Goal: Task Accomplishment & Management: Use online tool/utility

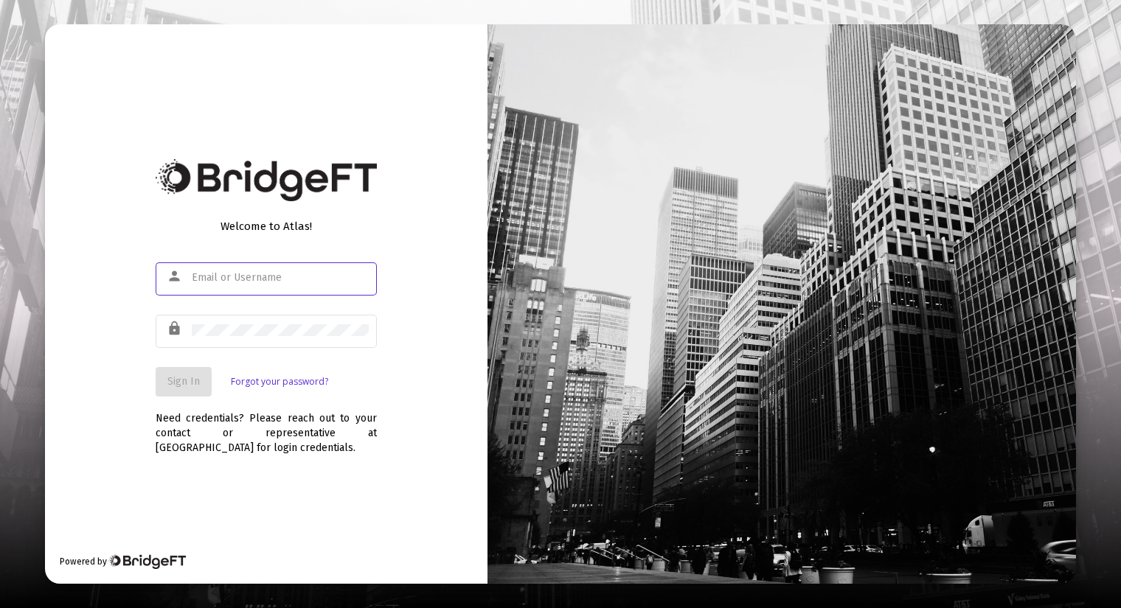
type input "[PERSON_NAME][EMAIL_ADDRESS][DOMAIN_NAME]"
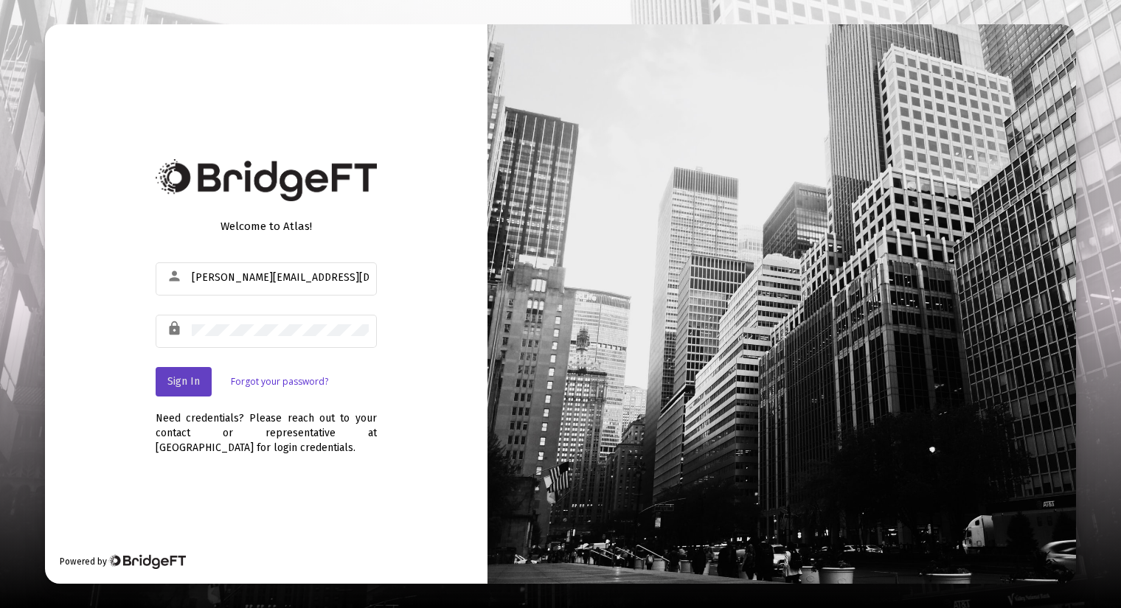
click at [168, 380] on span "Sign In" at bounding box center [183, 381] width 32 height 13
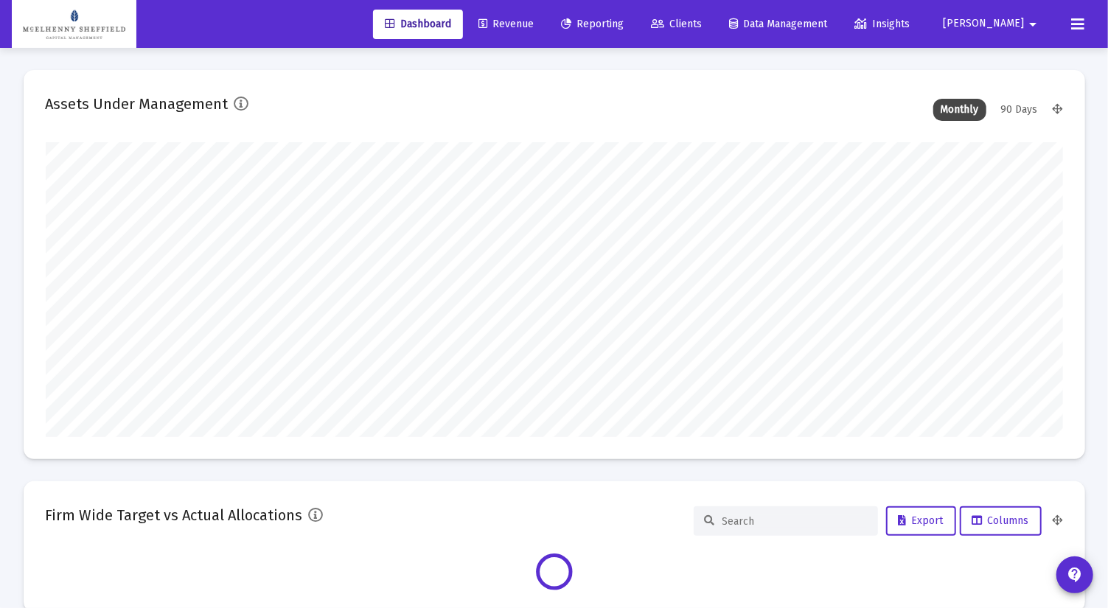
scroll to position [295, 1018]
type input "[DATE]"
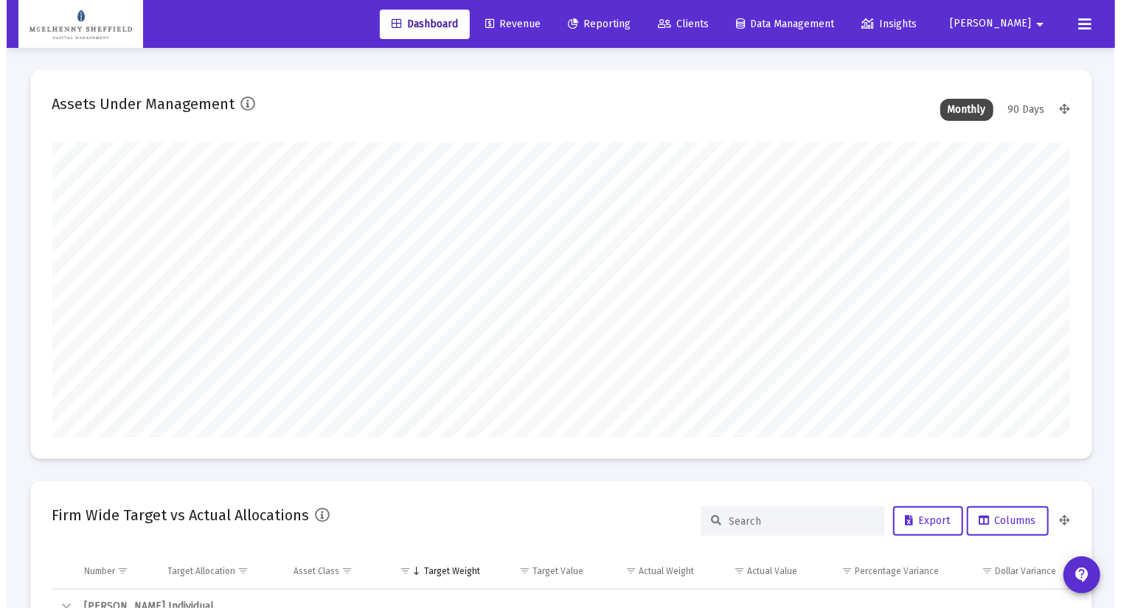
scroll to position [295, 476]
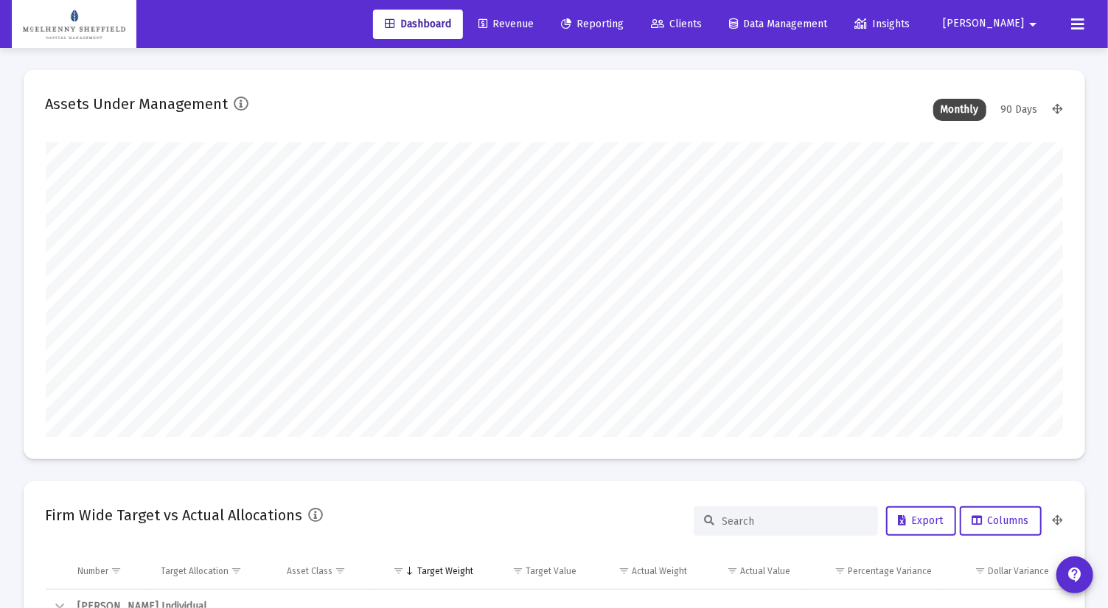
click at [624, 26] on span "Reporting" at bounding box center [592, 24] width 63 height 13
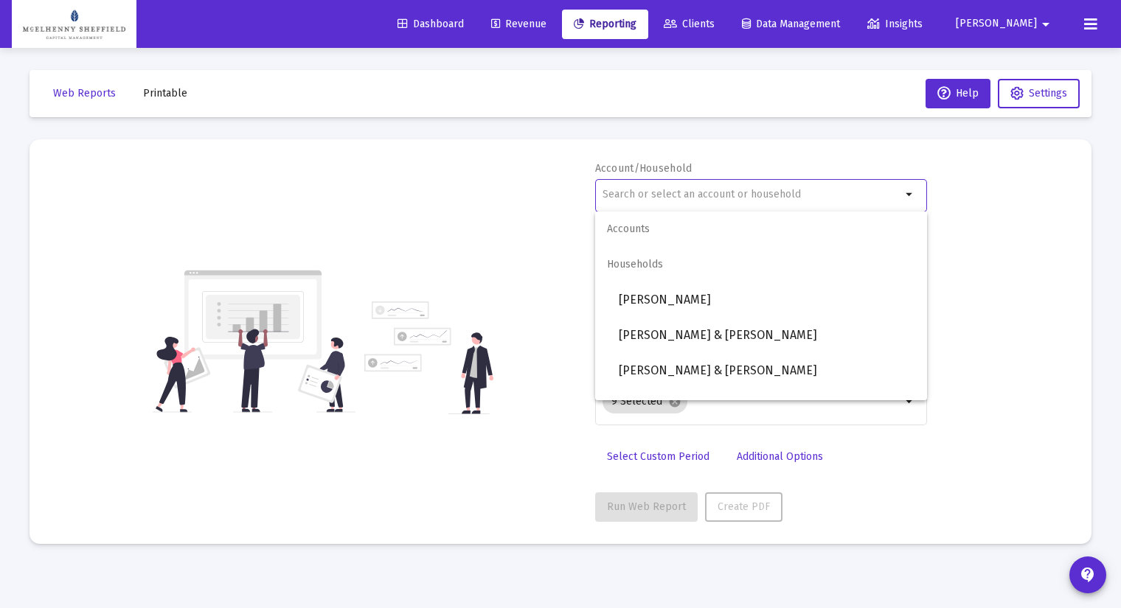
click at [642, 191] on input "text" at bounding box center [751, 195] width 299 height 12
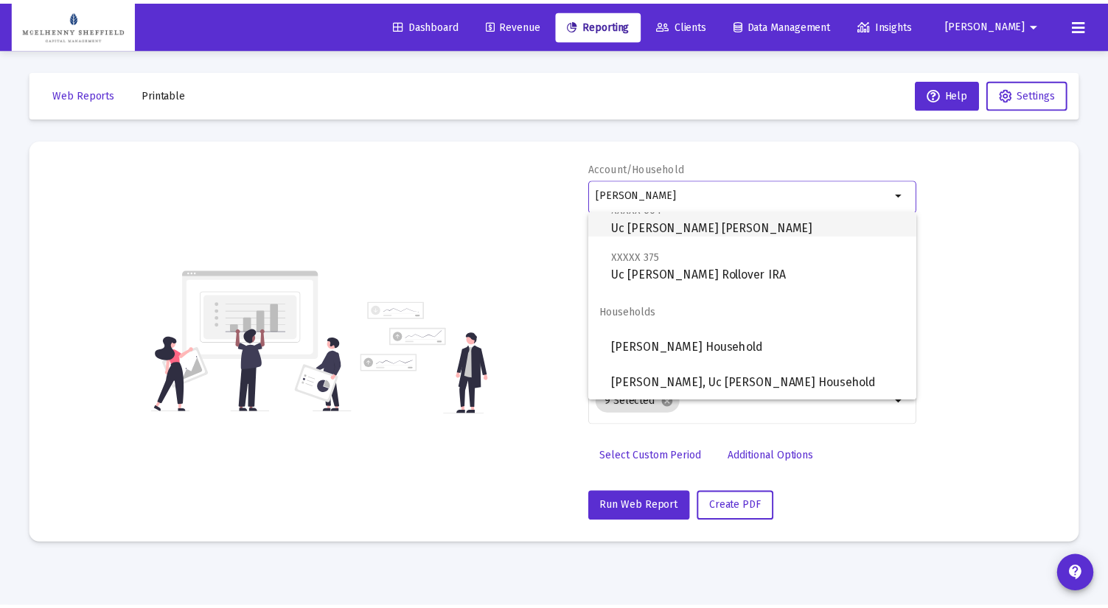
scroll to position [413, 0]
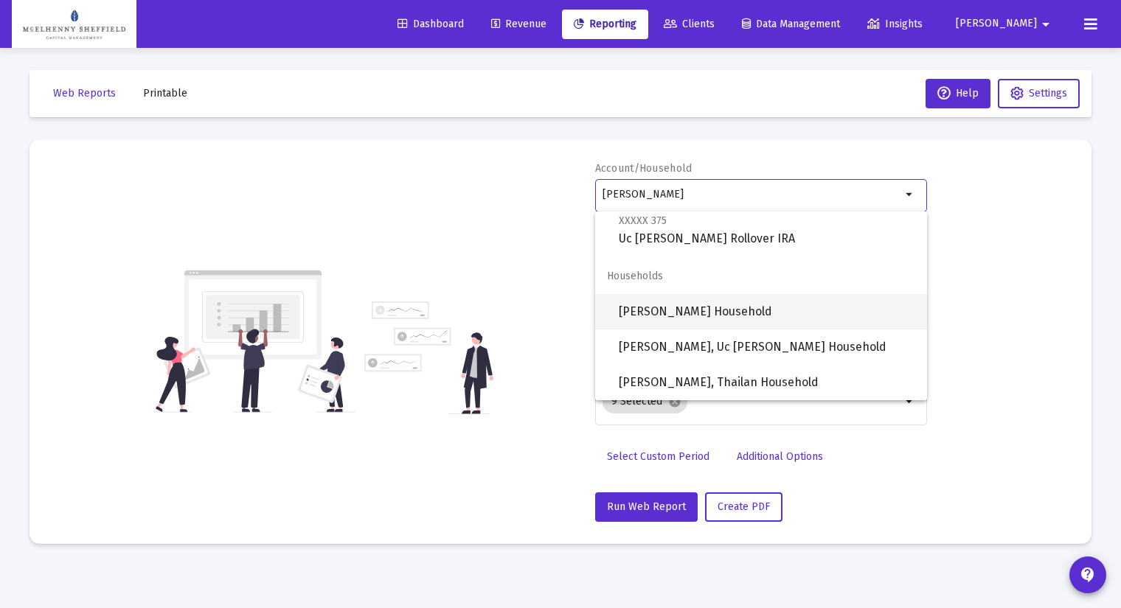
click at [764, 308] on span "[PERSON_NAME] Household" at bounding box center [767, 311] width 296 height 35
type input "[PERSON_NAME] Household"
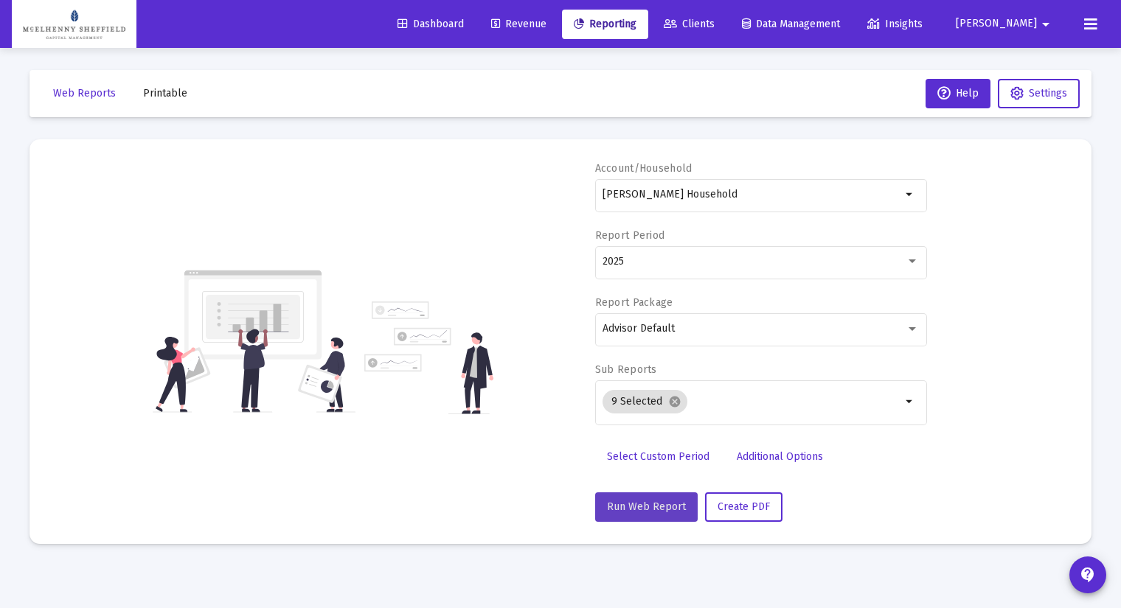
click at [676, 504] on span "Run Web Report" at bounding box center [646, 507] width 79 height 13
select select "View all"
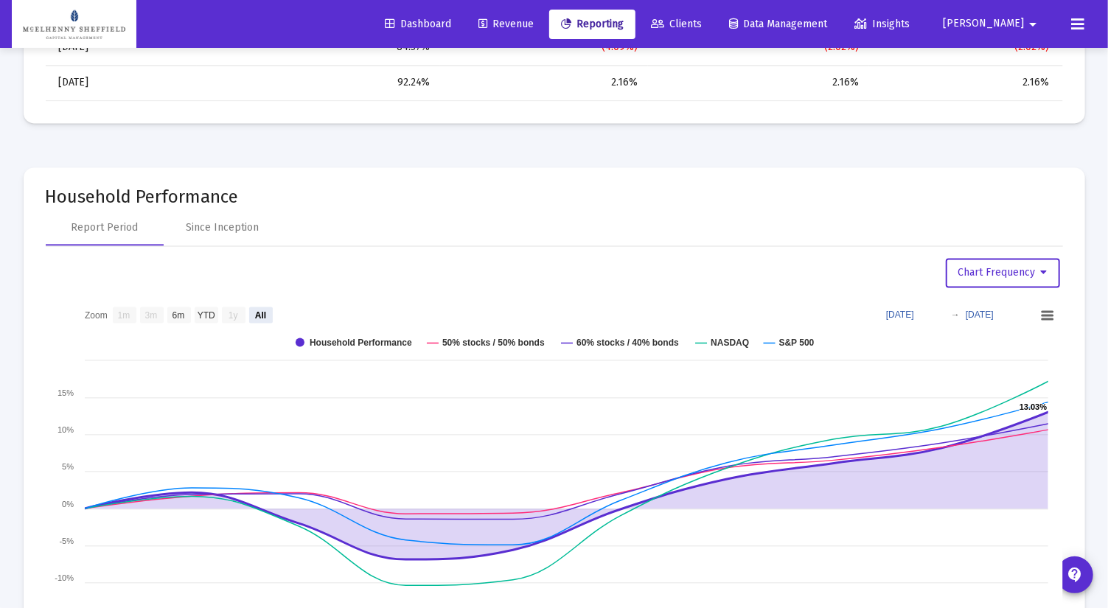
scroll to position [1802, 0]
